Goal: Navigation & Orientation: Find specific page/section

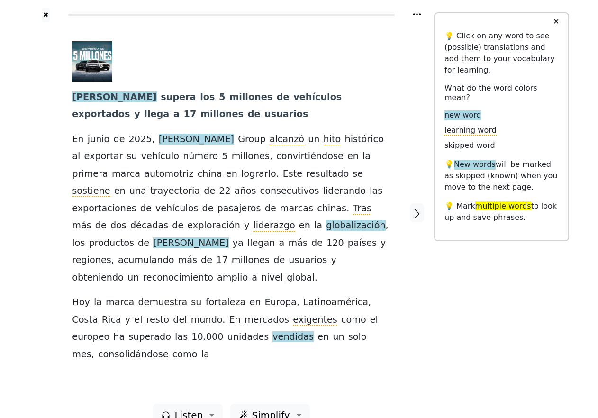
click at [418, 14] on icon at bounding box center [416, 13] width 9 height 9
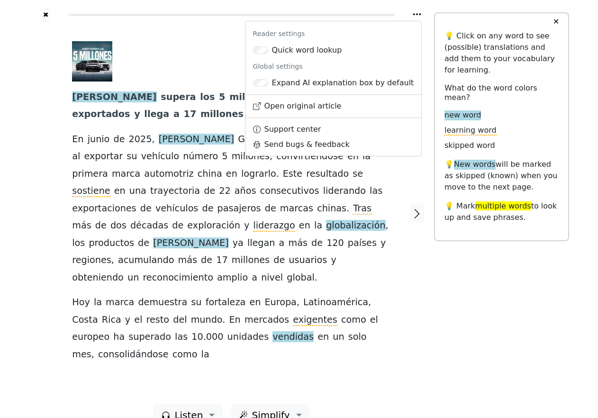
click at [419, 14] on icon at bounding box center [416, 13] width 9 height 9
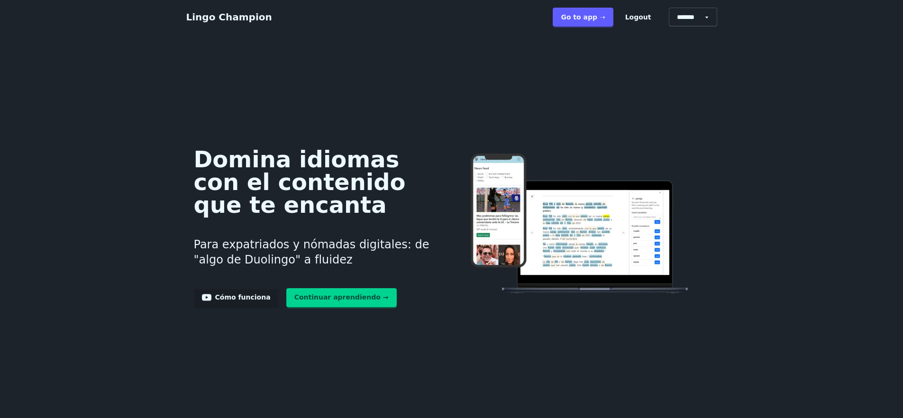
click at [575, 11] on link "Go to app ➝" at bounding box center [583, 17] width 60 height 19
